Goal: Entertainment & Leisure: Consume media (video, audio)

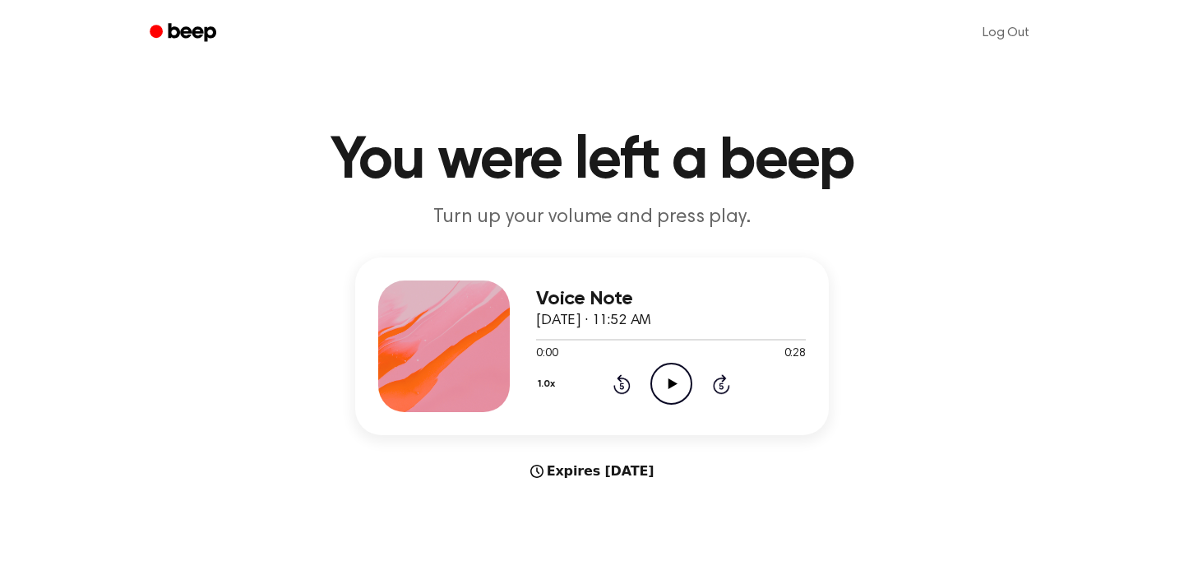
click at [663, 374] on icon "Play Audio" at bounding box center [671, 384] width 42 height 42
click at [668, 365] on icon "Pause Audio" at bounding box center [671, 384] width 42 height 42
click at [669, 365] on icon "Play Audio" at bounding box center [671, 384] width 42 height 42
click at [668, 364] on icon "Pause Audio" at bounding box center [671, 384] width 42 height 42
click at [668, 378] on icon at bounding box center [672, 383] width 9 height 11
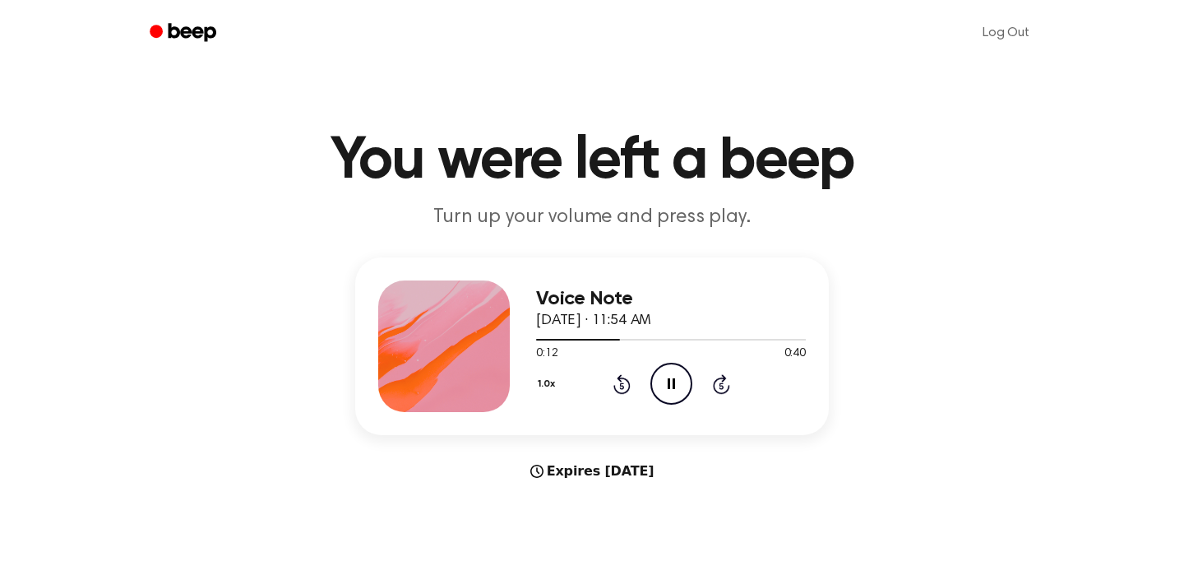
click at [655, 364] on icon "Pause Audio" at bounding box center [671, 384] width 42 height 42
